Goal: Navigation & Orientation: Find specific page/section

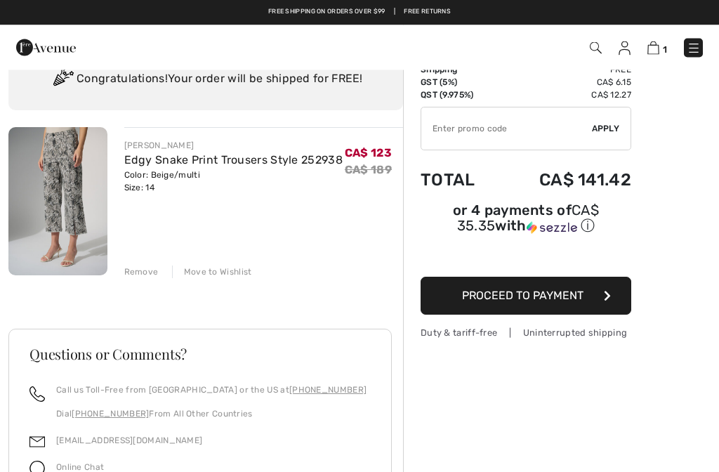
scroll to position [56, 0]
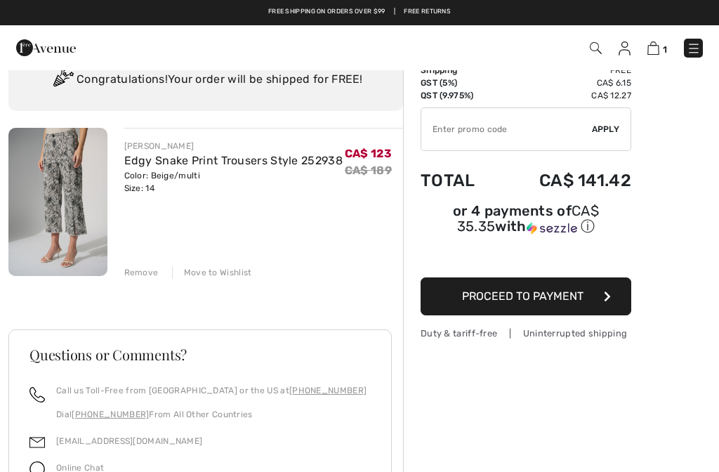
click at [622, 48] on img at bounding box center [624, 48] width 12 height 14
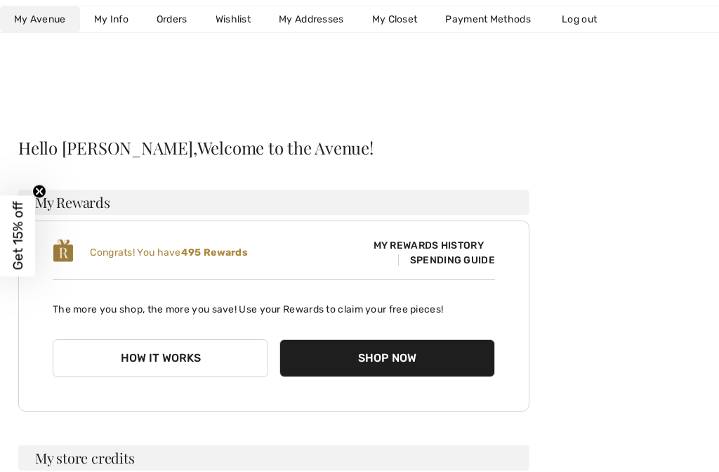
scroll to position [18, 0]
click at [88, 345] on button "How it works" at bounding box center [161, 357] width 216 height 38
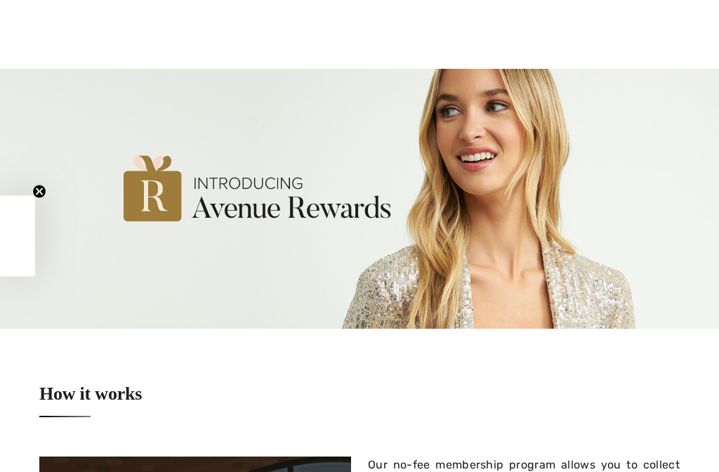
checkbox input "true"
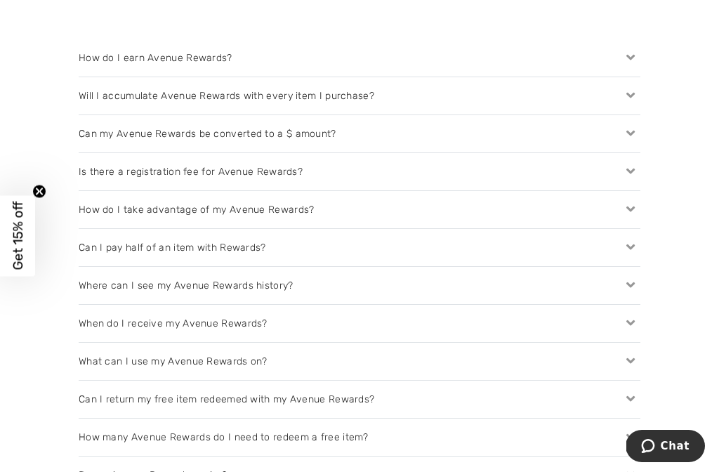
scroll to position [1403, 0]
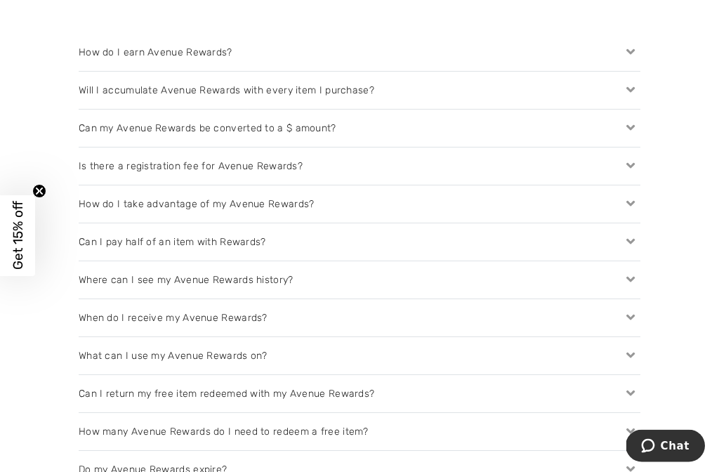
click at [635, 205] on icon at bounding box center [631, 204] width 20 height 15
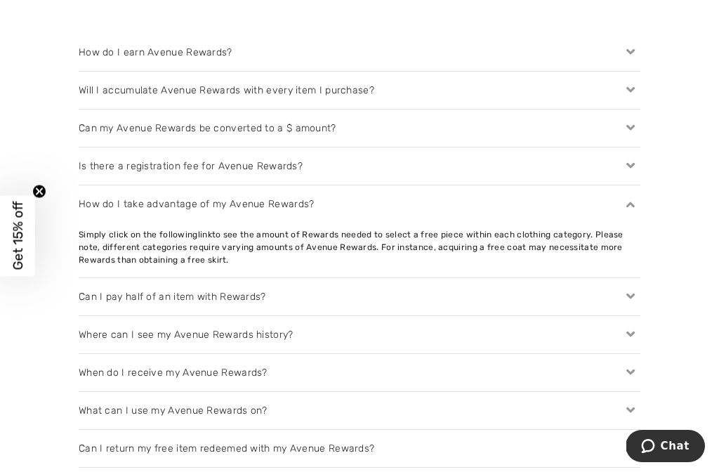
click at [638, 204] on icon at bounding box center [631, 204] width 20 height 15
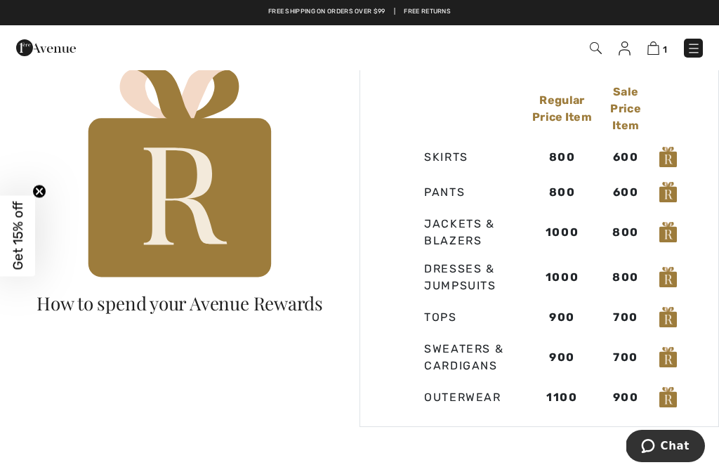
scroll to position [816, 0]
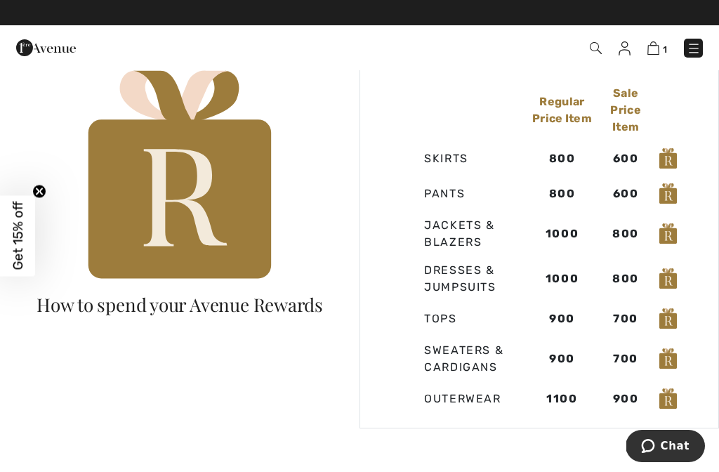
click at [621, 46] on img at bounding box center [624, 48] width 12 height 14
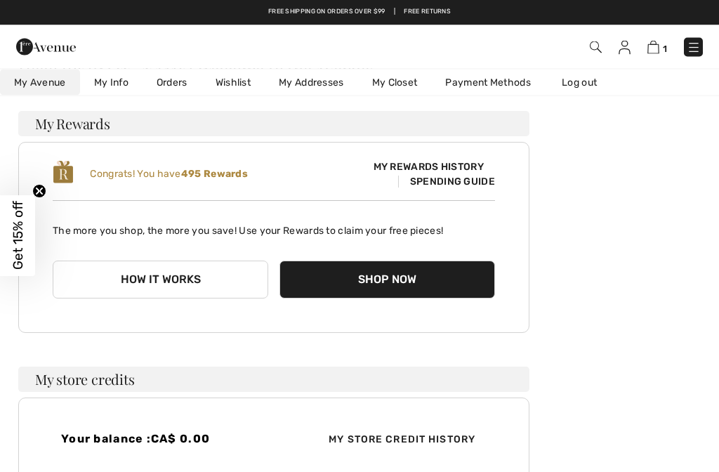
scroll to position [95, 0]
